Goal: Obtain resource: Obtain resource

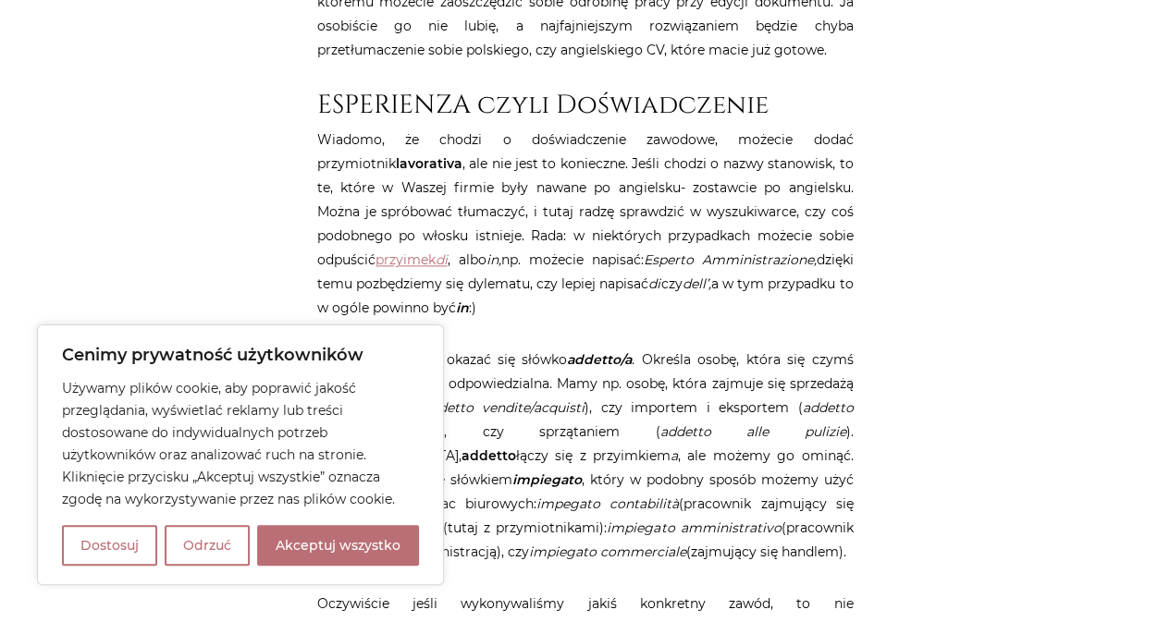
scroll to position [1070, 0]
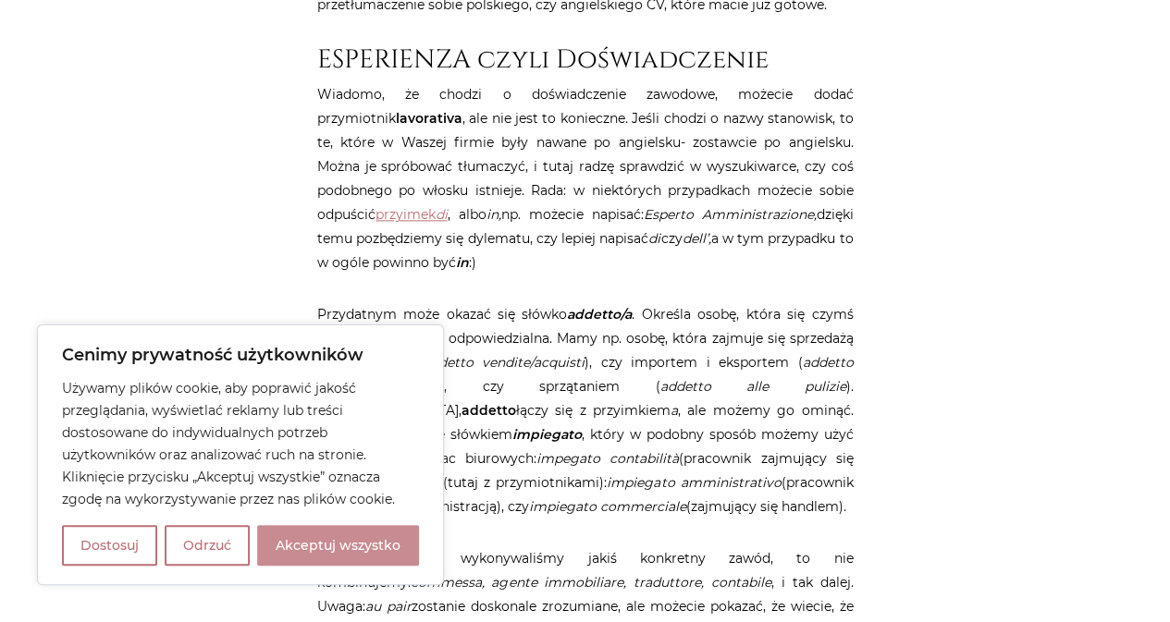
click at [301, 539] on button "Akceptuj wszystko" at bounding box center [338, 545] width 162 height 41
checkbox input "true"
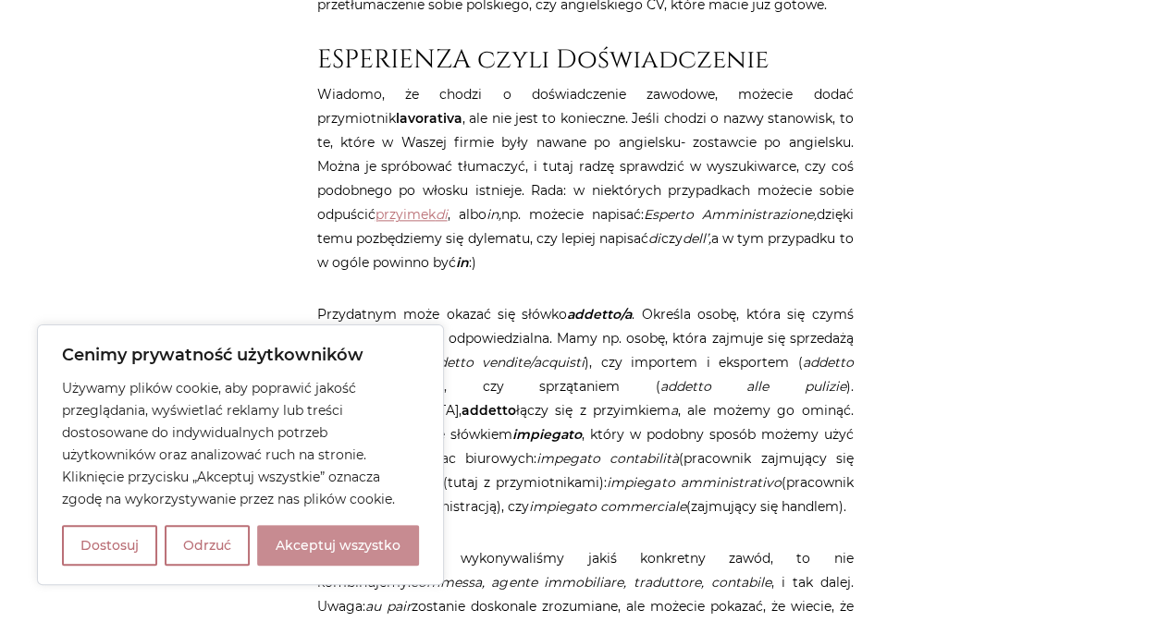
checkbox input "true"
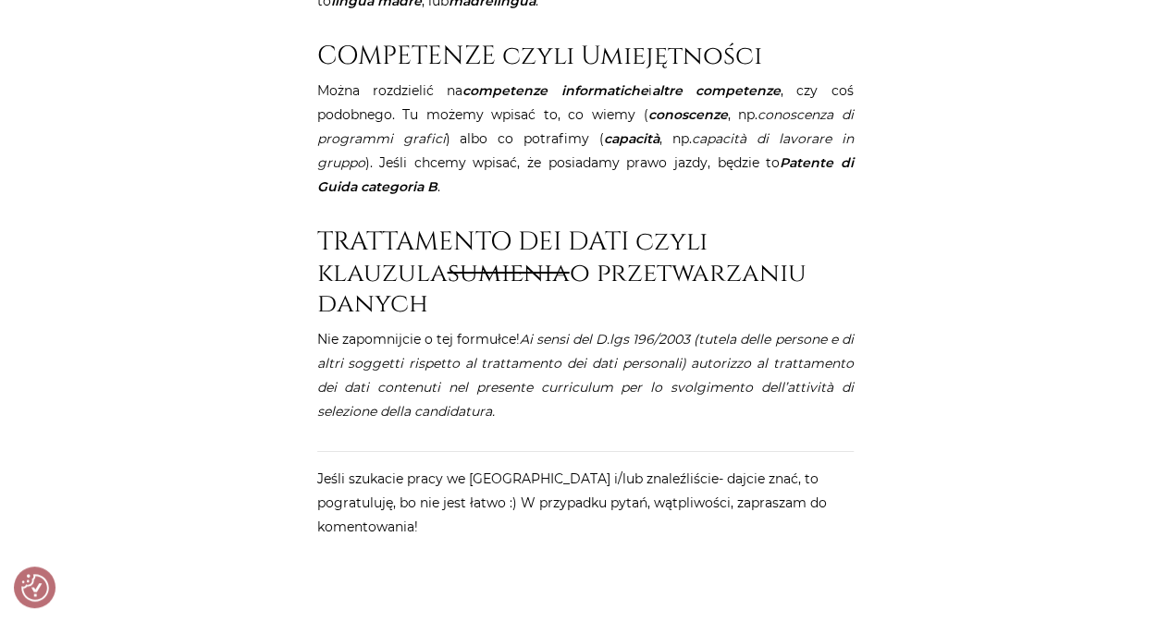
scroll to position [3283, 0]
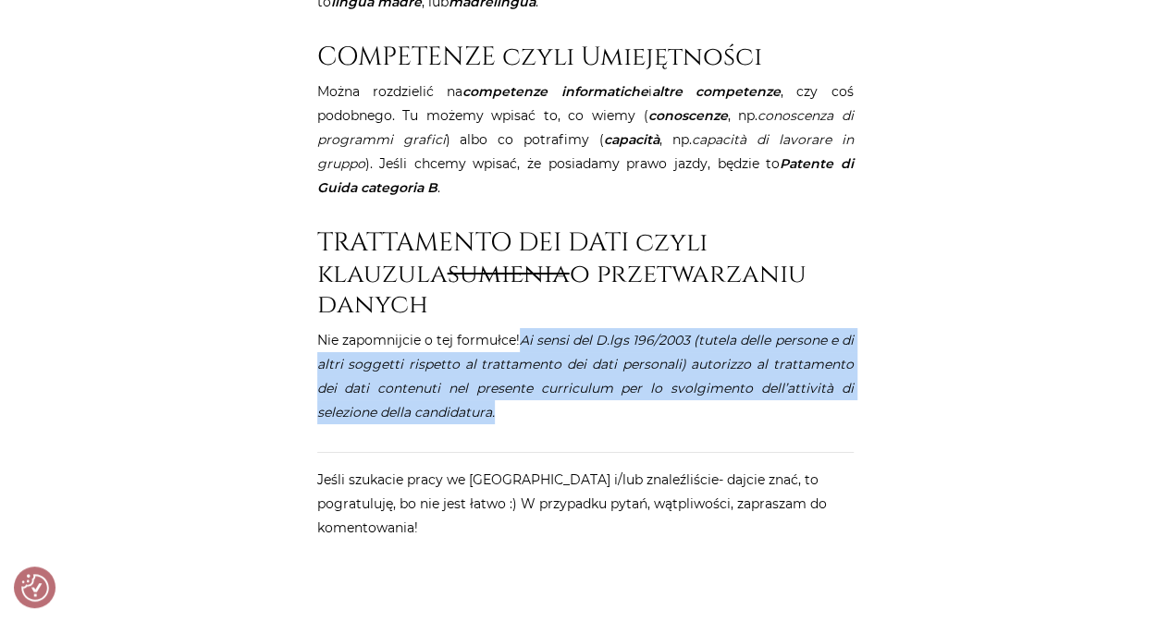
drag, startPoint x: 522, startPoint y: 259, endPoint x: 560, endPoint y: 328, distance: 79.5
click at [560, 328] on p "Nie zapomnijcie o tej formułce! Ai sensi del D.lgs 196/2003 (tutela delle perso…" at bounding box center [585, 376] width 536 height 96
copy em "Ai sensi del D.lgs 196/2003 (tutela delle persone e di altri soggetti rispetto …"
